Goal: Find specific page/section: Find specific page/section

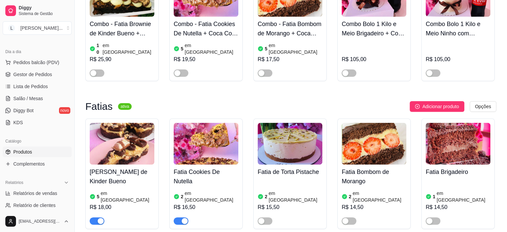
scroll to position [50, 0]
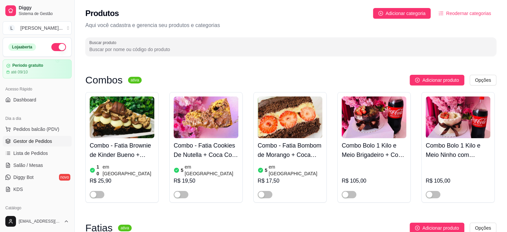
click at [35, 138] on span "Gestor de Pedidos" at bounding box center [32, 141] width 39 height 7
